Goal: Information Seeking & Learning: Find specific fact

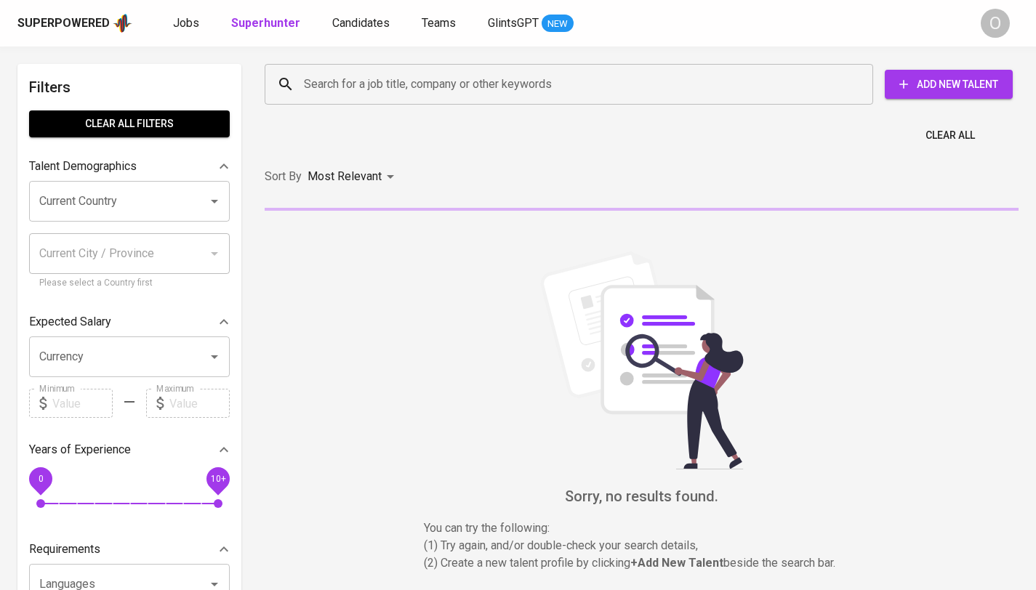
click at [423, 93] on input "Search for a job title, company or other keywords" at bounding box center [572, 85] width 544 height 28
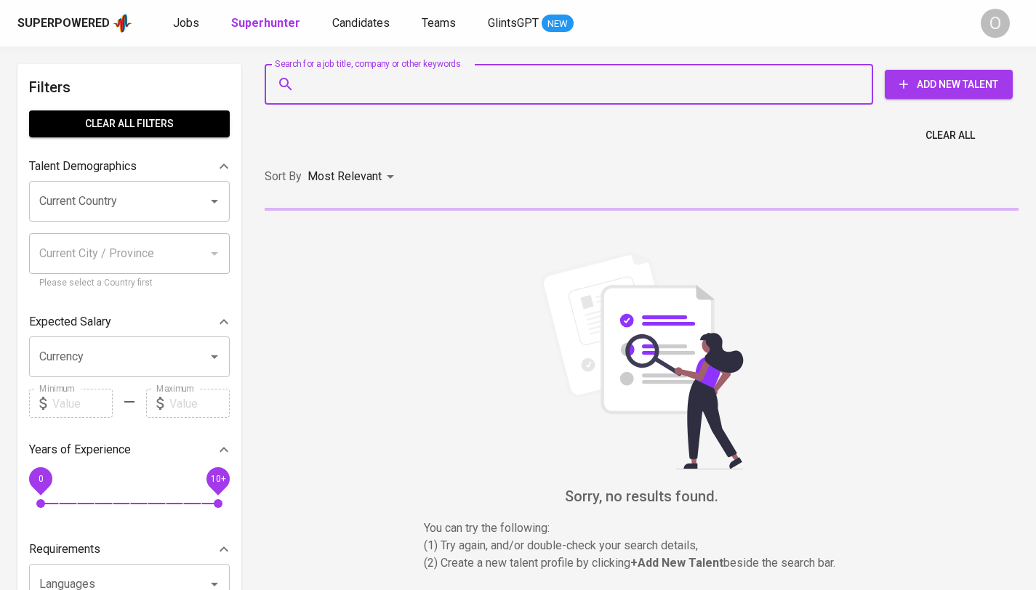
paste input "[PERSON_NAME]"
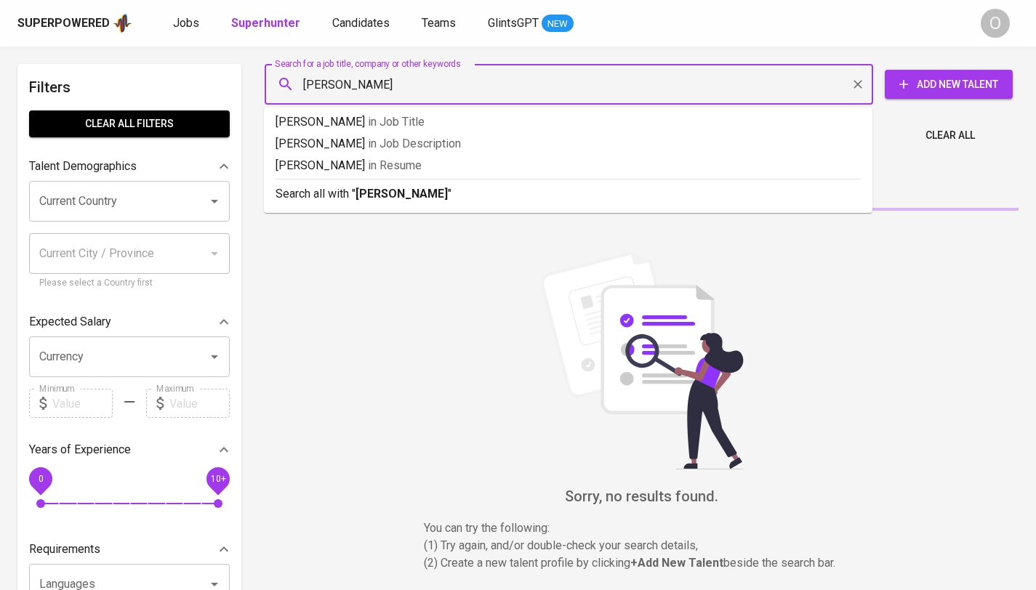
click at [344, 83] on input "[PERSON_NAME]" at bounding box center [572, 85] width 544 height 28
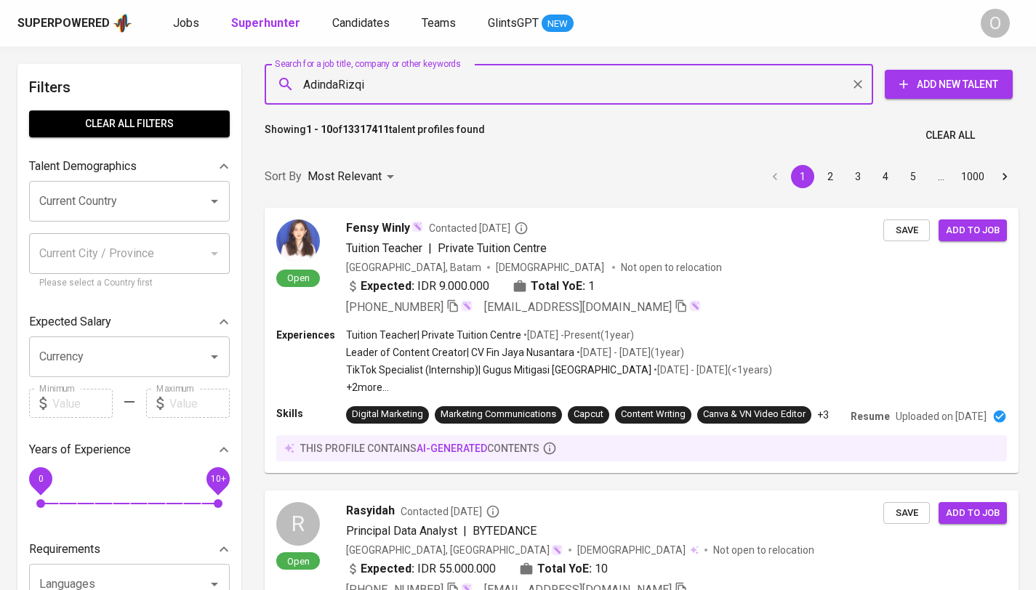
click at [467, 73] on input "AdindaRizqi" at bounding box center [572, 85] width 544 height 28
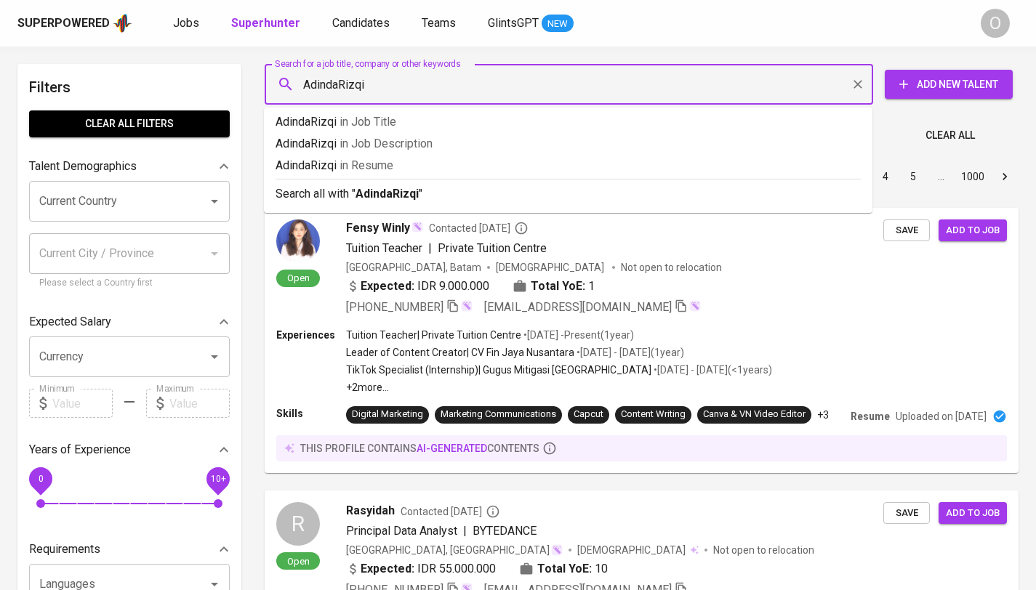
click at [459, 83] on input "AdindaRizqi" at bounding box center [572, 85] width 544 height 28
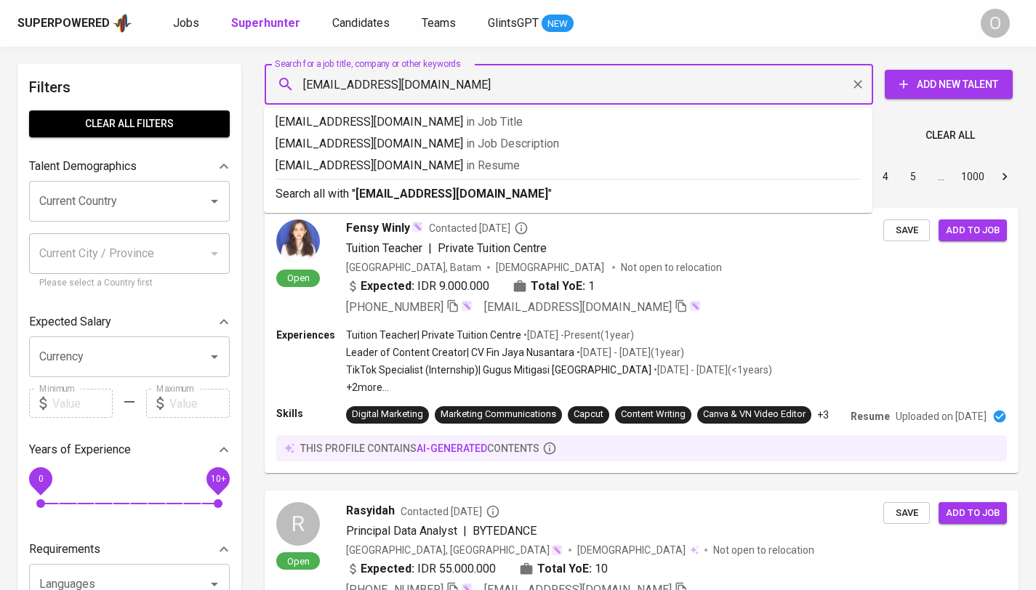
type input "[EMAIL_ADDRESS][DOMAIN_NAME]"
click at [498, 197] on b "[EMAIL_ADDRESS][DOMAIN_NAME]" at bounding box center [451, 194] width 193 height 14
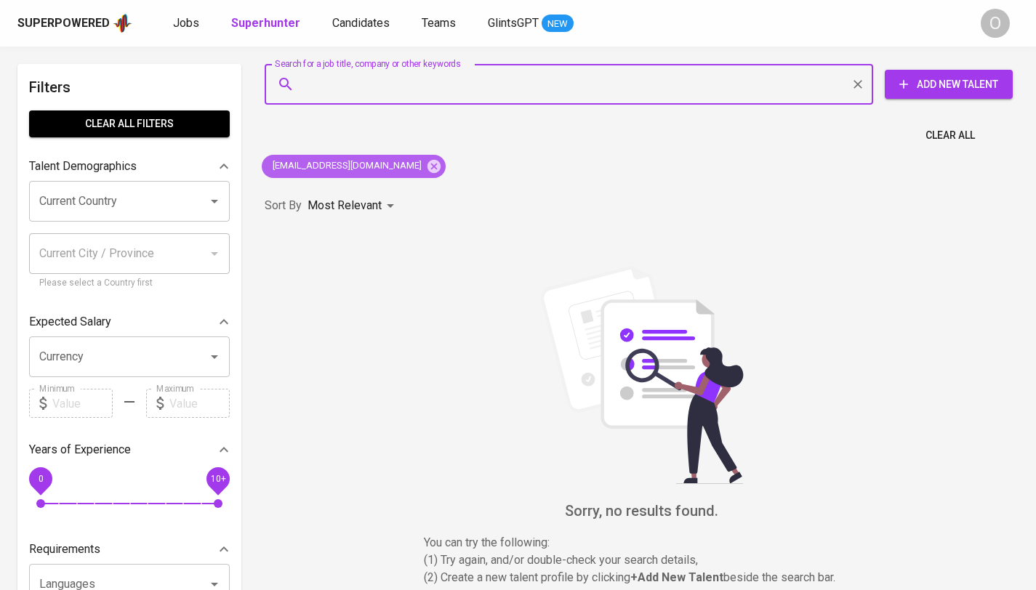
click at [349, 166] on span "[EMAIL_ADDRESS][DOMAIN_NAME]" at bounding box center [346, 166] width 169 height 14
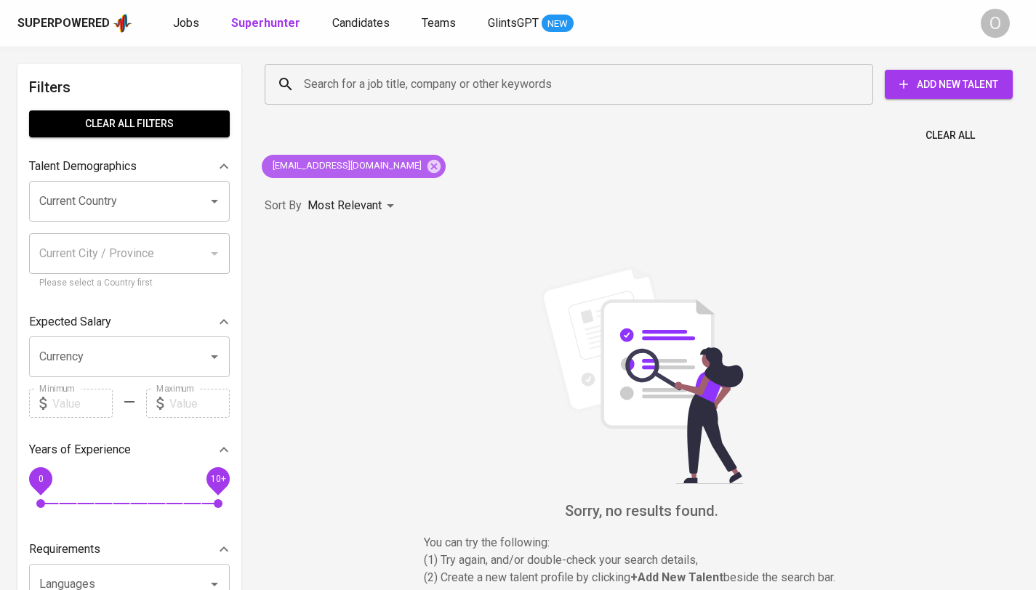
click at [348, 166] on span "[EMAIL_ADDRESS][DOMAIN_NAME]" at bounding box center [346, 166] width 169 height 14
click at [369, 164] on span "[EMAIL_ADDRESS][DOMAIN_NAME]" at bounding box center [346, 166] width 169 height 14
click at [403, 88] on input "Search for a job title, company or other keywords" at bounding box center [572, 85] width 544 height 28
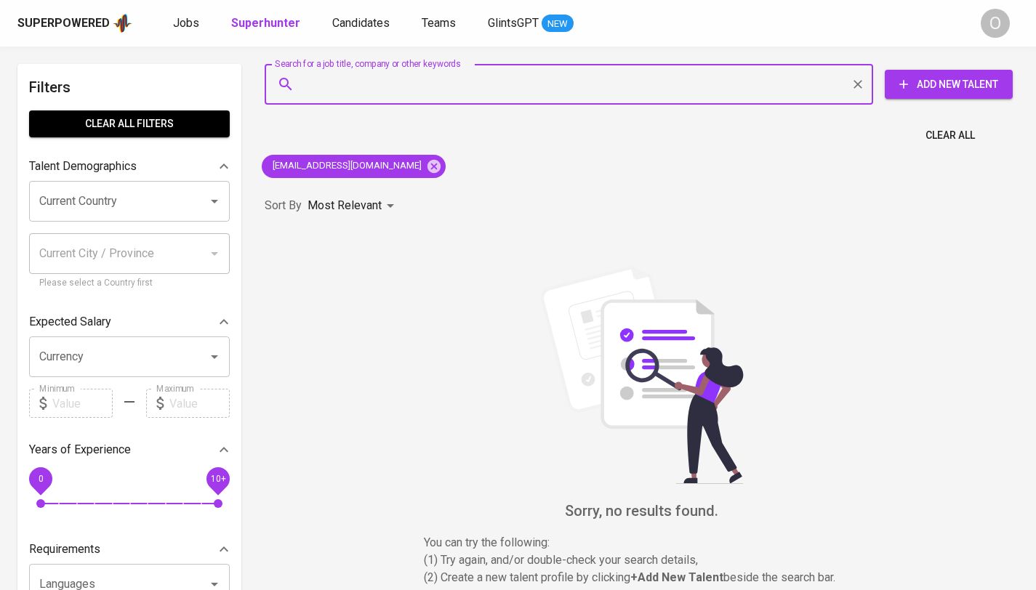
paste input "[PERSON_NAME]"
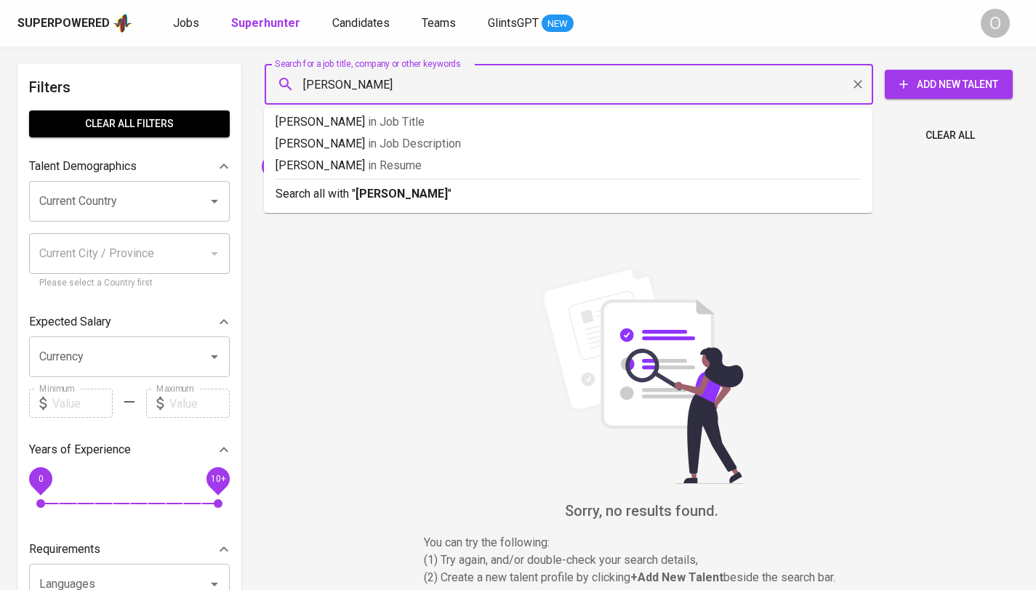
click at [350, 84] on input "[PERSON_NAME]" at bounding box center [572, 85] width 544 height 28
click at [419, 89] on input "Adindarizqi" at bounding box center [572, 85] width 544 height 28
type input "[EMAIL_ADDRESS][DOMAIN_NAME]"
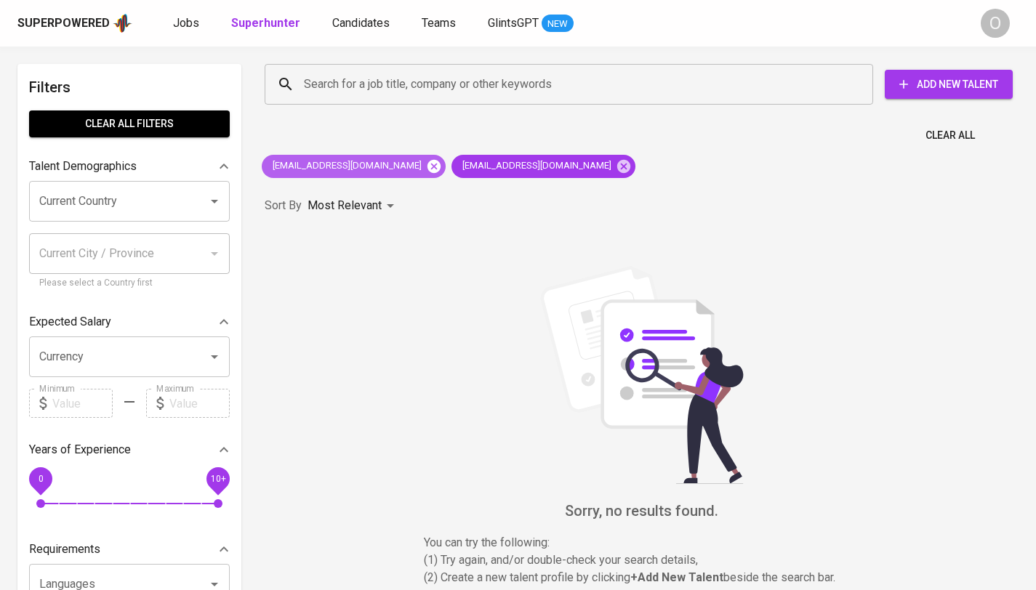
click at [427, 172] on icon at bounding box center [433, 165] width 13 height 13
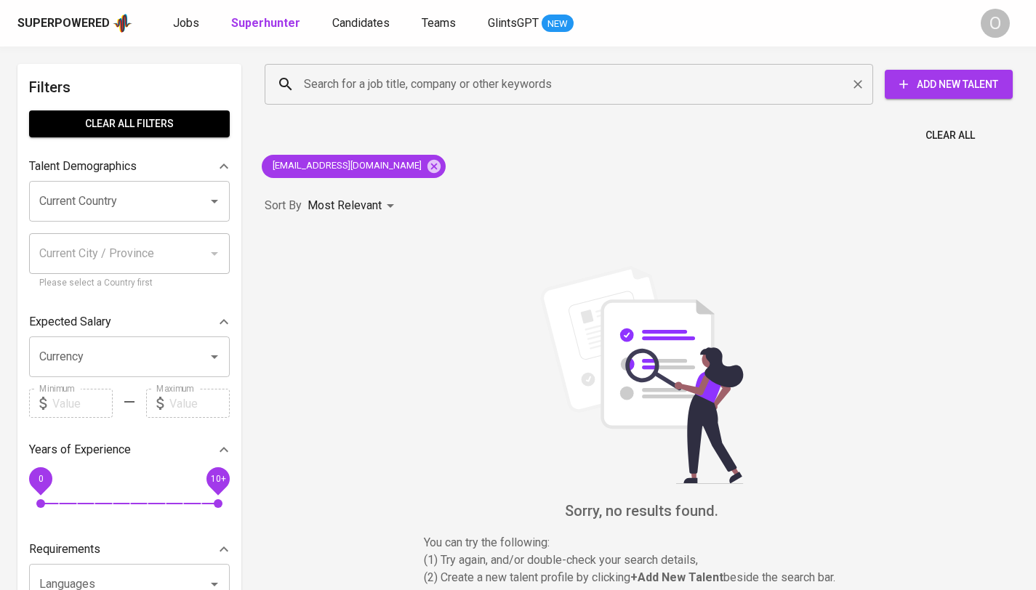
click at [627, 84] on input "Search for a job title, company or other keywords" at bounding box center [572, 85] width 544 height 28
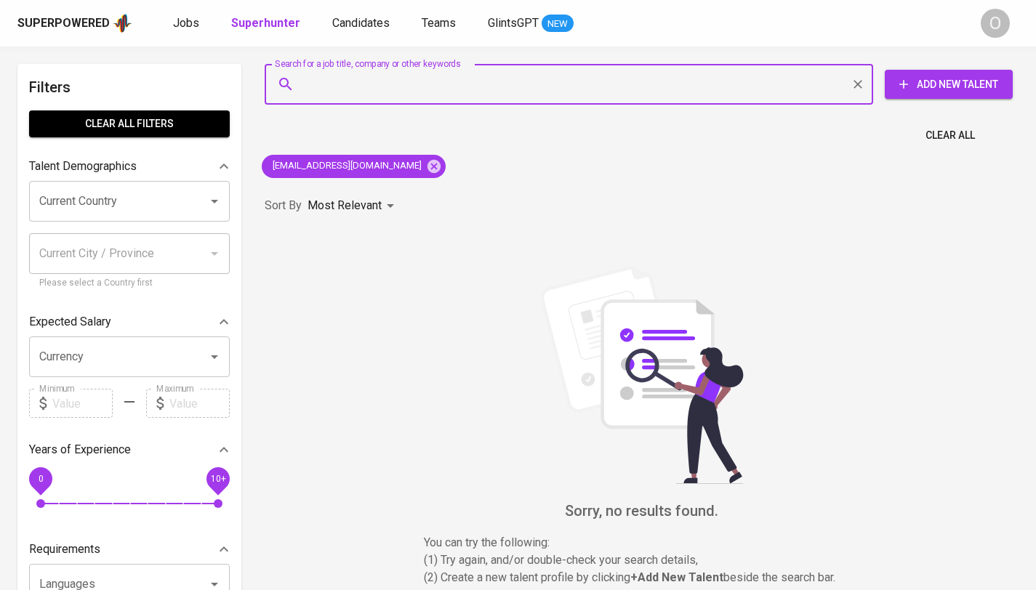
paste input "[PERSON_NAME] Robiallah"
type input "[PERSON_NAME] Robiallah"
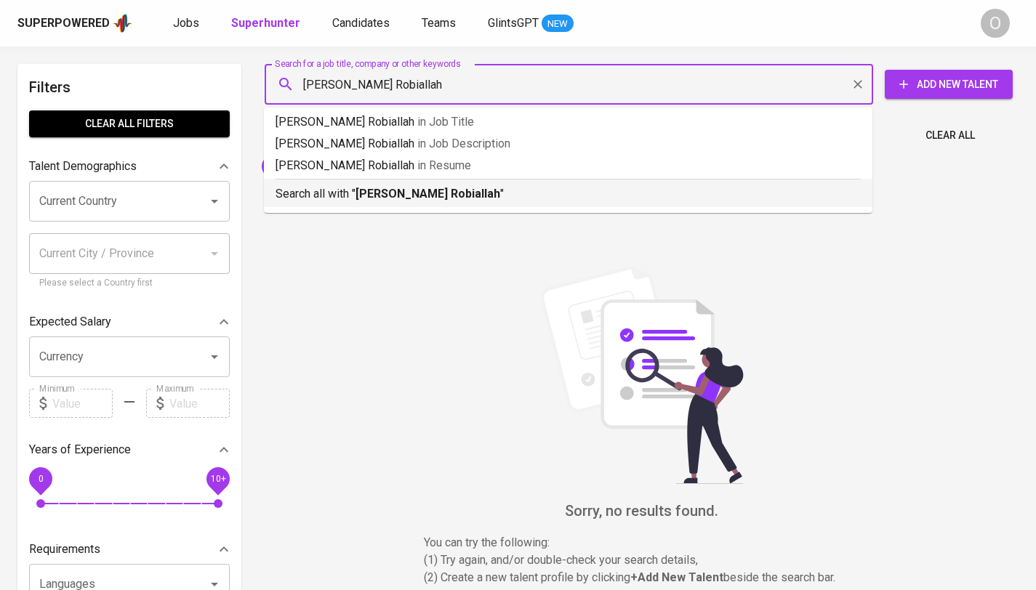
click at [425, 189] on b "[PERSON_NAME] Robiallah" at bounding box center [427, 194] width 145 height 14
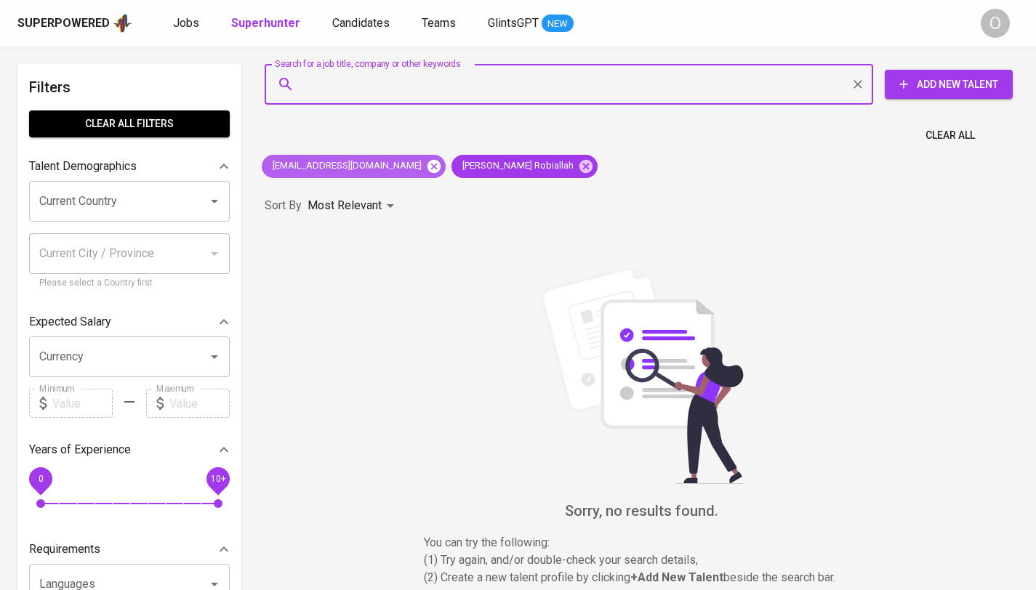
click at [426, 166] on icon at bounding box center [434, 166] width 16 height 16
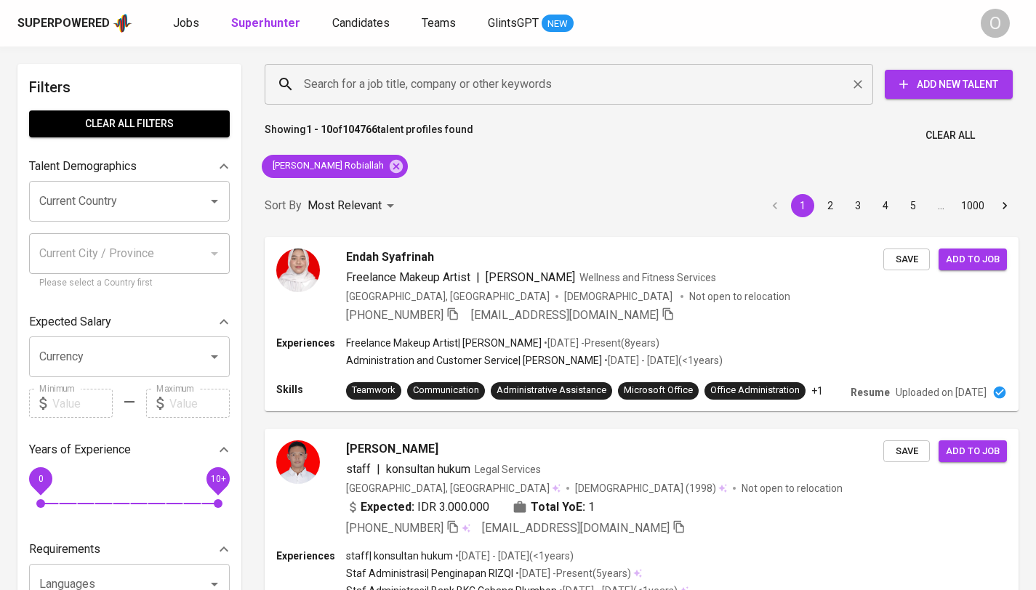
click at [526, 87] on input "Search for a job title, company or other keywords" at bounding box center [572, 85] width 544 height 28
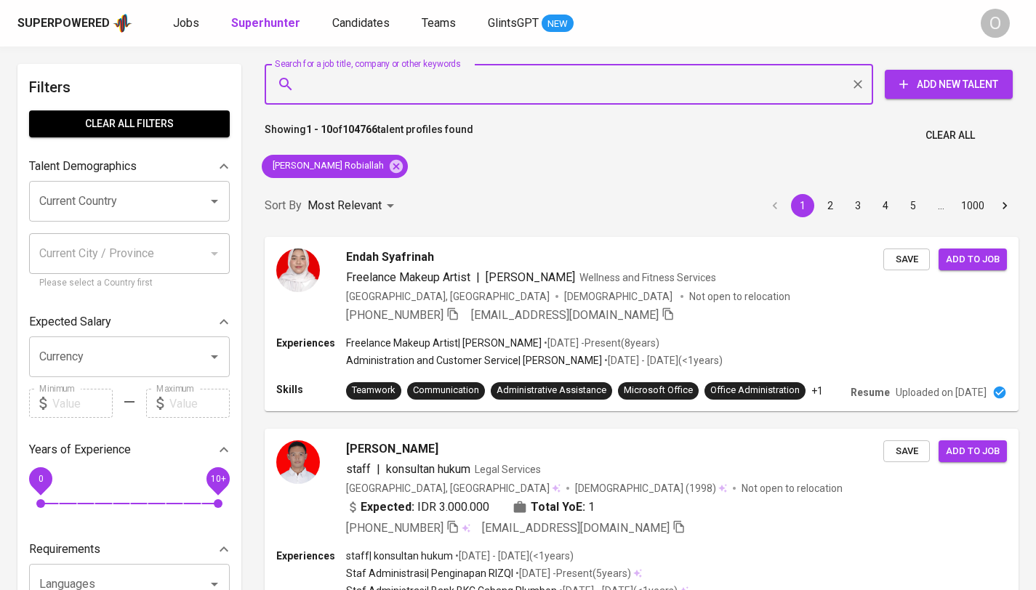
paste input "[EMAIL_ADDRESS][DOMAIN_NAME]"
type input "[EMAIL_ADDRESS][DOMAIN_NAME]"
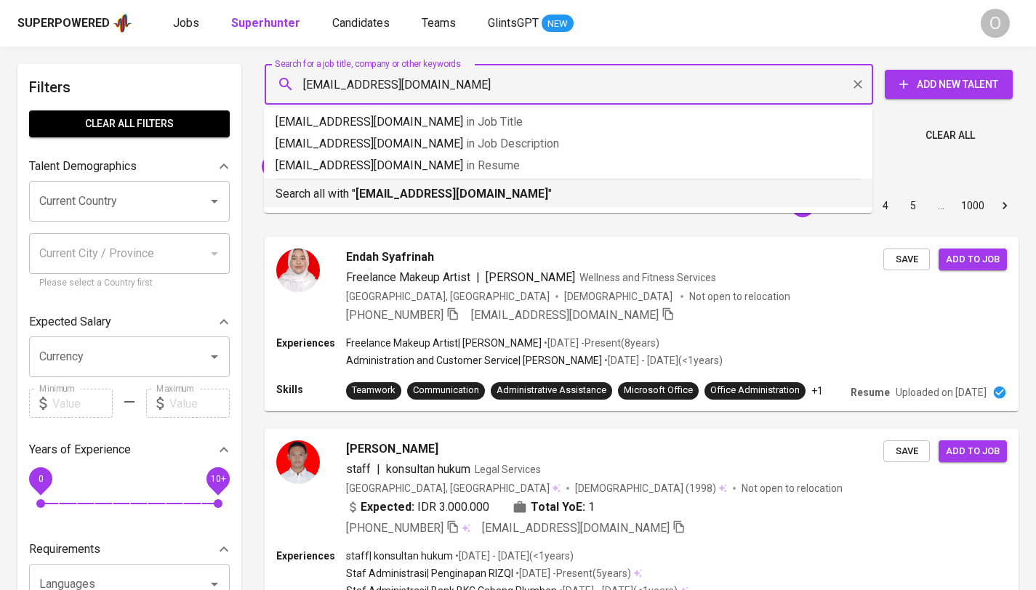
click at [357, 194] on b "[EMAIL_ADDRESS][DOMAIN_NAME]" at bounding box center [451, 194] width 193 height 14
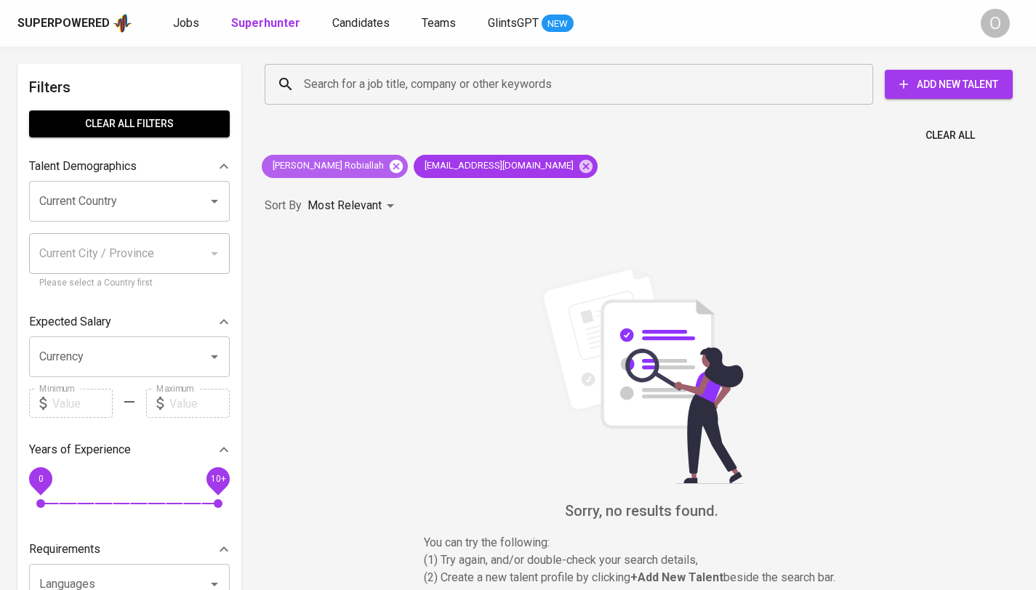
click at [390, 170] on icon at bounding box center [396, 165] width 13 height 13
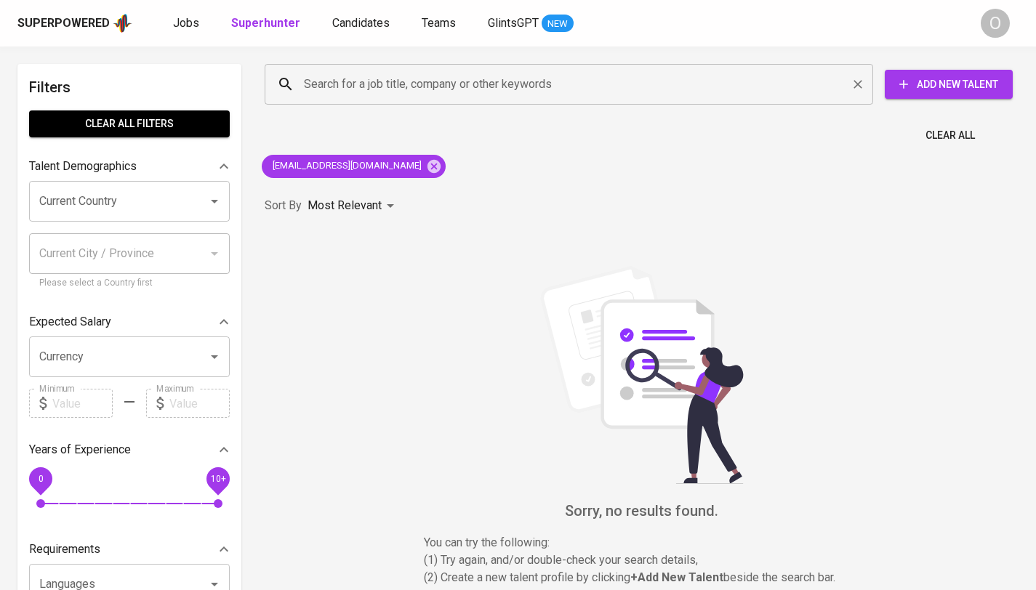
click at [622, 100] on div "Search for a job title, company or other keywords" at bounding box center [569, 84] width 608 height 41
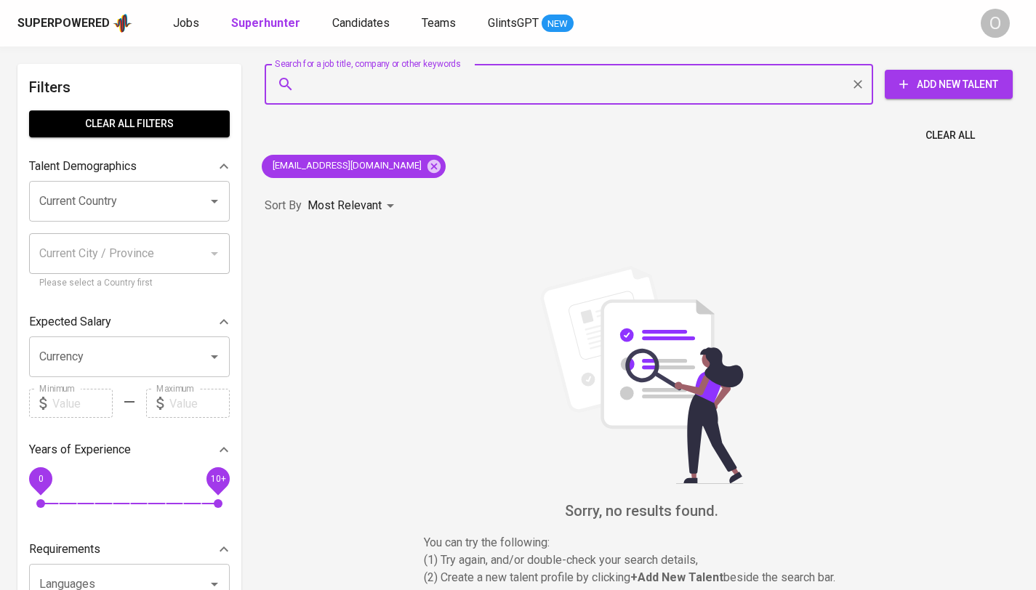
paste input "[EMAIL_ADDRESS][DOMAIN_NAME]"
type input "[EMAIL_ADDRESS][DOMAIN_NAME]"
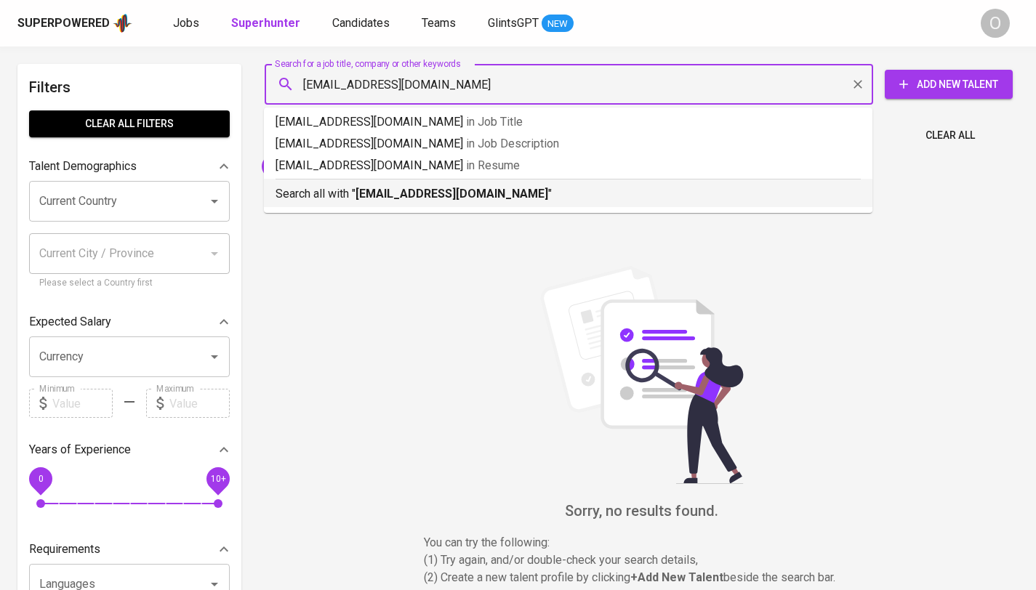
click at [459, 204] on li "Search all with " [EMAIL_ADDRESS][DOMAIN_NAME] "" at bounding box center [568, 193] width 608 height 28
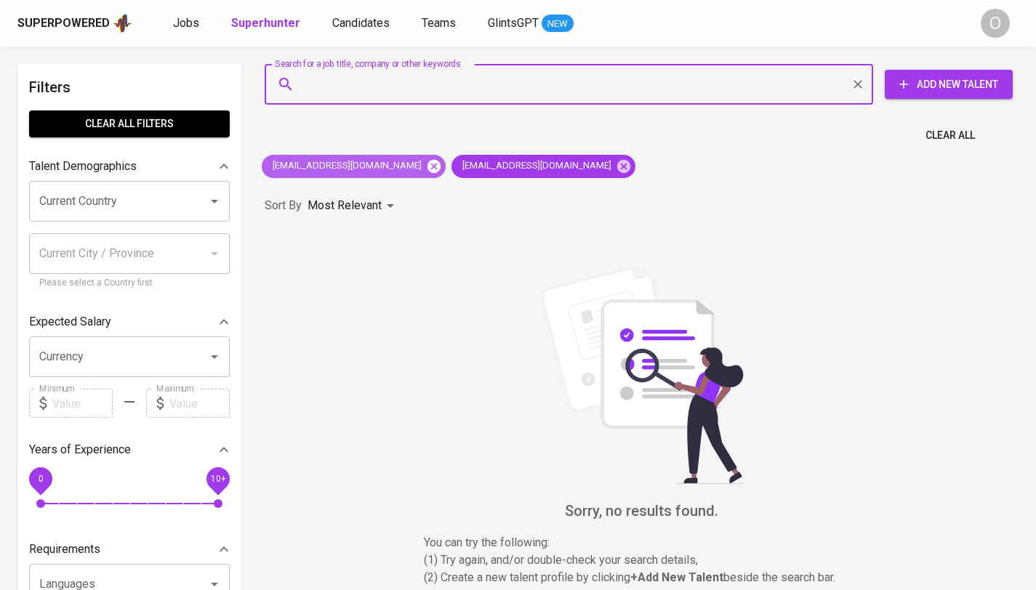
click at [427, 165] on icon at bounding box center [433, 165] width 13 height 13
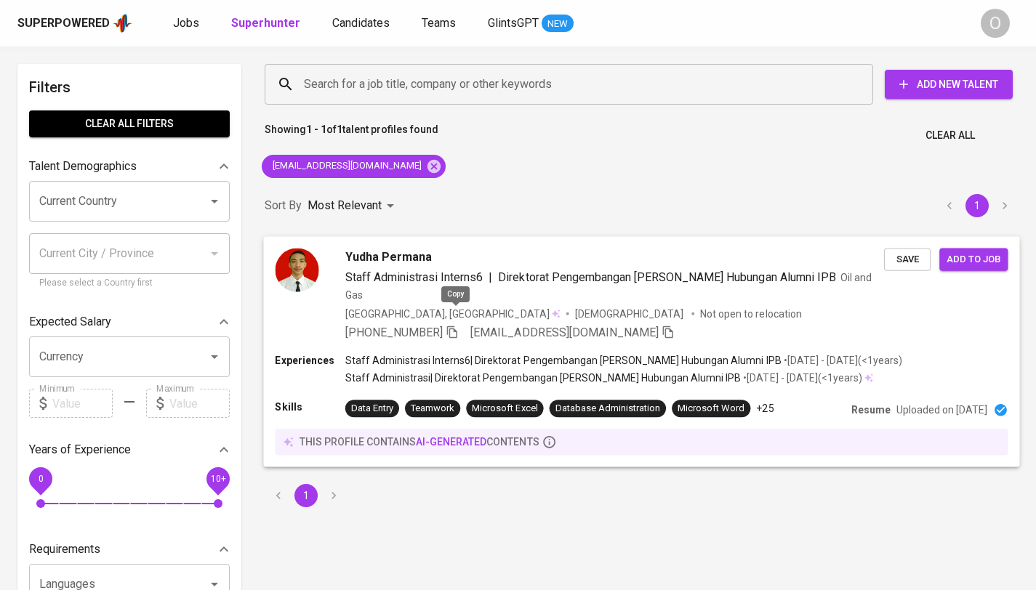
click at [457, 325] on icon "button" at bounding box center [452, 331] width 13 height 13
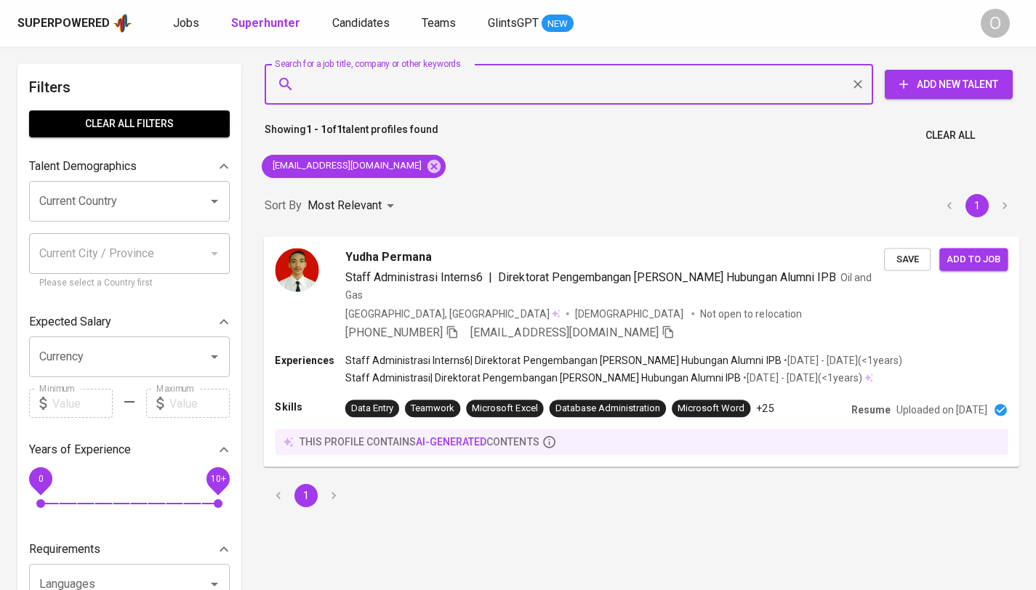
click at [629, 91] on input "Search for a job title, company or other keywords" at bounding box center [572, 85] width 544 height 28
paste input "[EMAIL_ADDRESS][DOMAIN_NAME]"
type input "[EMAIL_ADDRESS][DOMAIN_NAME]"
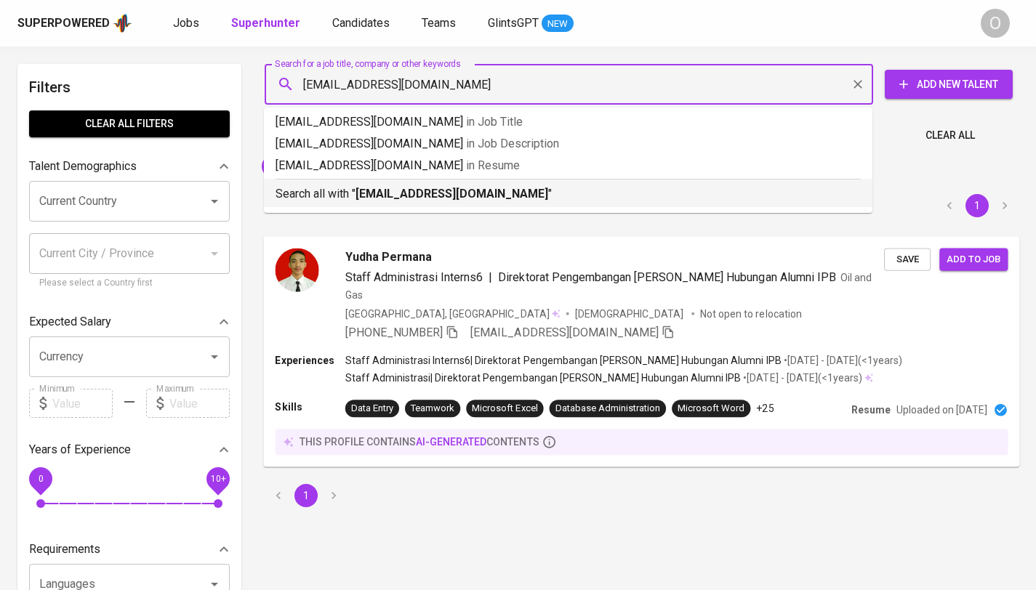
click at [387, 188] on b "[EMAIL_ADDRESS][DOMAIN_NAME]" at bounding box center [451, 194] width 193 height 14
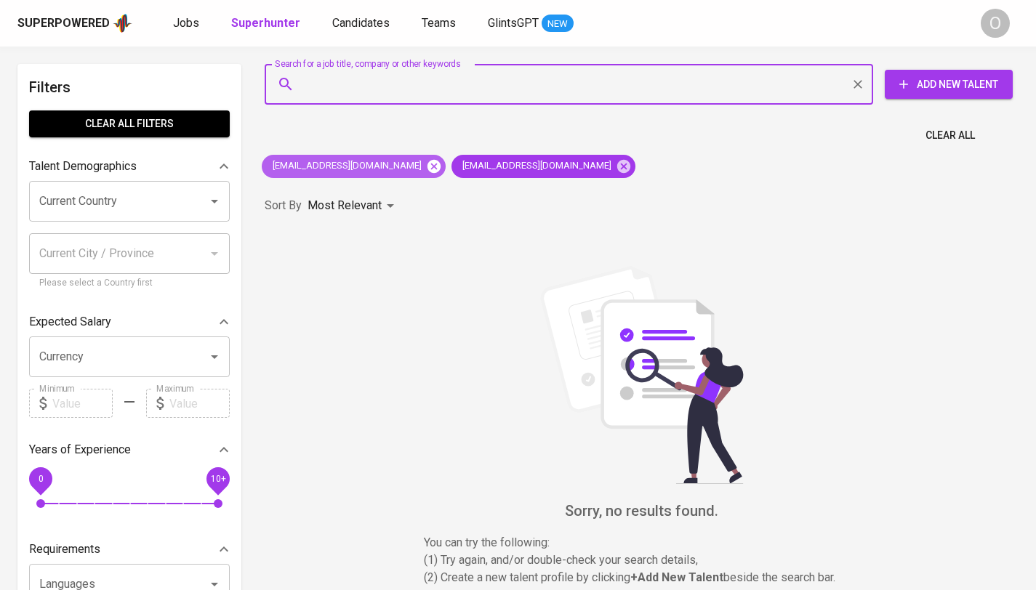
click at [426, 169] on icon at bounding box center [434, 166] width 16 height 16
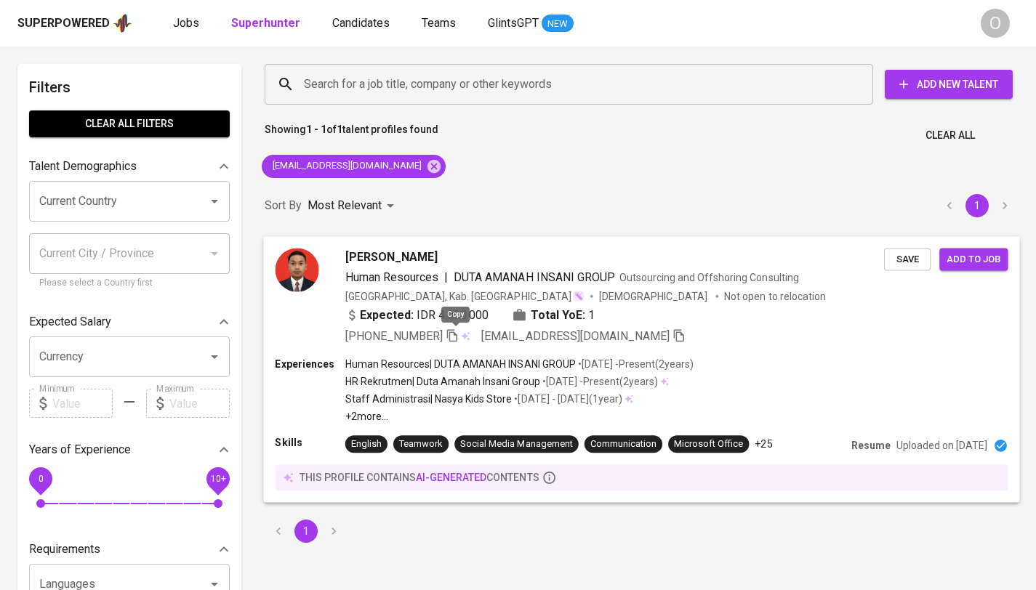
click at [453, 333] on icon "button" at bounding box center [452, 335] width 13 height 13
